Goal: Check status: Check status

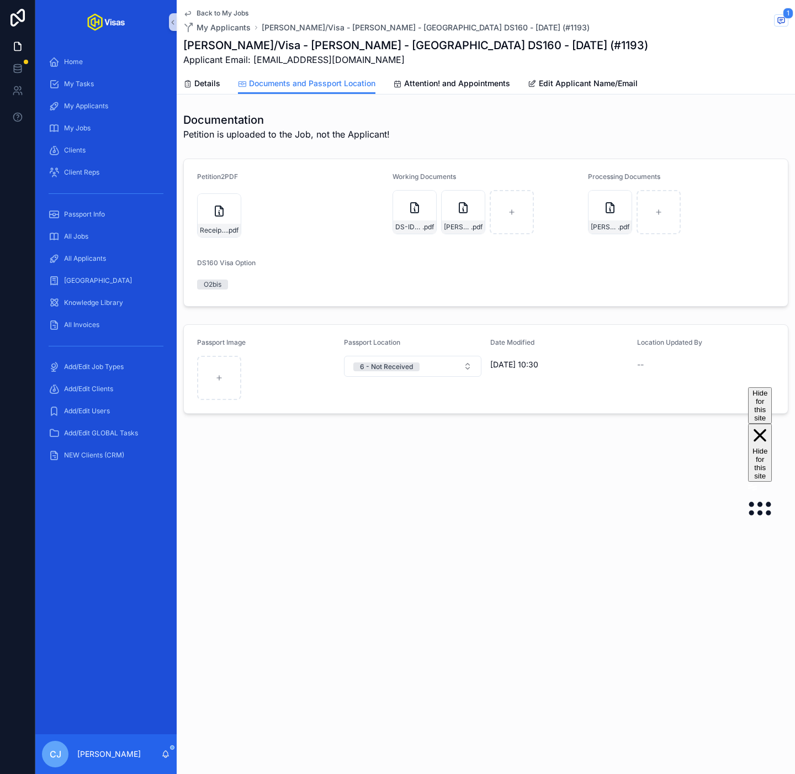
click at [237, 45] on h1 "[PERSON_NAME]/Visa - [PERSON_NAME] - [GEOGRAPHIC_DATA] DS160 - [DATE] (#1193)" at bounding box center [415, 45] width 465 height 15
copy h1 "[PERSON_NAME]"
click at [611, 230] on span "[PERSON_NAME]-DS160-Confirmation" at bounding box center [604, 227] width 27 height 9
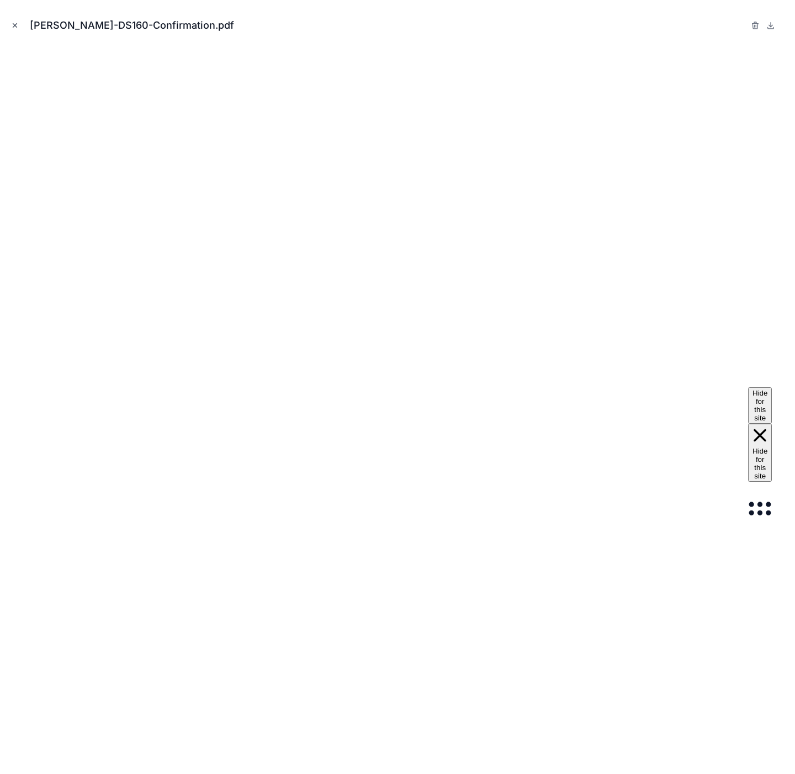
click at [13, 23] on icon "Close modal" at bounding box center [15, 26] width 8 height 8
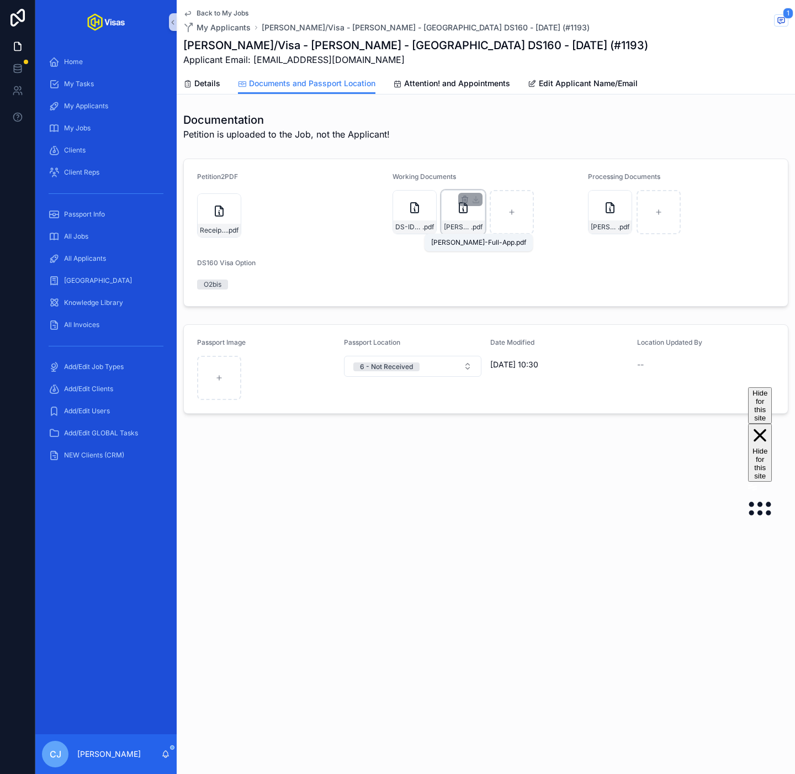
click at [457, 226] on span "[PERSON_NAME]-Full-App" at bounding box center [457, 227] width 27 height 9
